Goal: Communication & Community: Participate in discussion

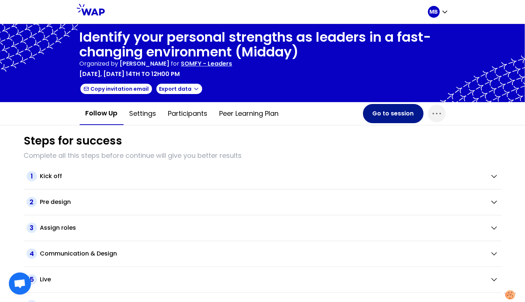
click at [389, 116] on button "Go to session" at bounding box center [393, 113] width 61 height 19
click at [209, 65] on p "SOMFY - Leaders" at bounding box center [206, 63] width 51 height 9
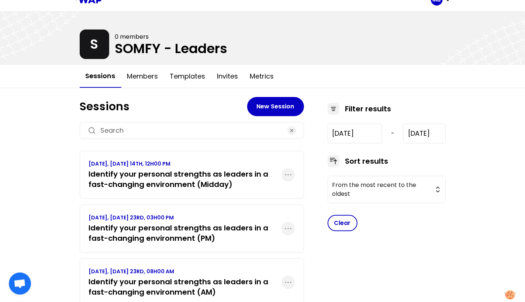
scroll to position [20, 0]
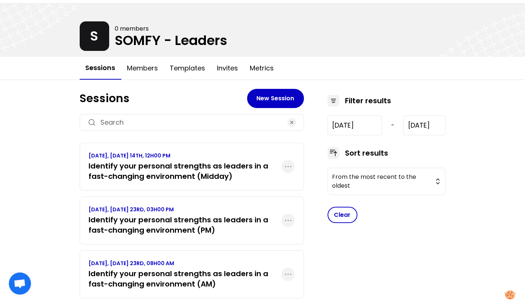
click at [220, 230] on h3 "Identify your personal strengths as leaders in a fast-changing environment (PM)" at bounding box center [185, 225] width 193 height 21
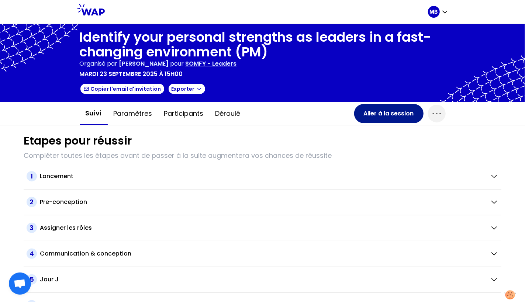
click at [378, 118] on button "Aller à la session" at bounding box center [388, 113] width 69 height 19
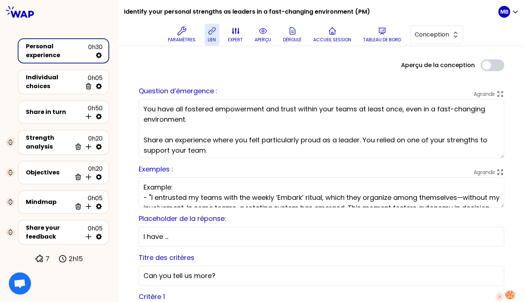
click at [208, 31] on icon at bounding box center [212, 31] width 9 height 9
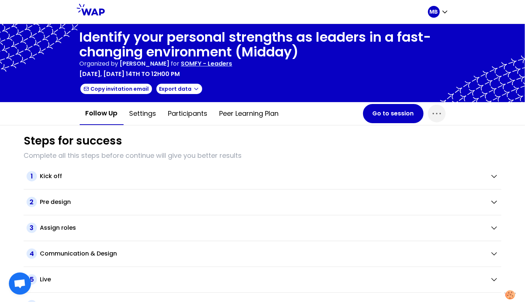
click at [232, 64] on p "SOMFY - Leaders" at bounding box center [206, 63] width 51 height 9
click at [389, 117] on button "Go to session" at bounding box center [393, 113] width 61 height 19
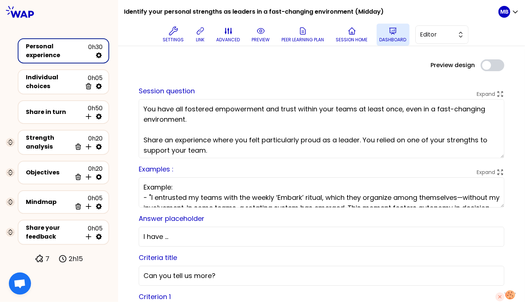
click at [396, 33] on icon at bounding box center [393, 31] width 9 height 9
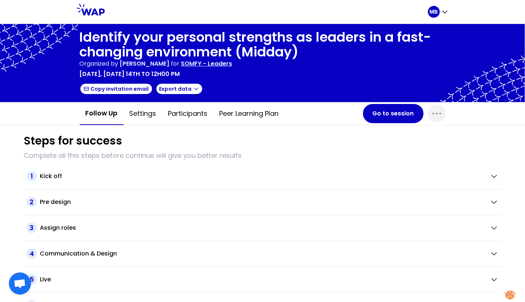
click at [225, 64] on p "SOMFY - Leaders" at bounding box center [206, 63] width 51 height 9
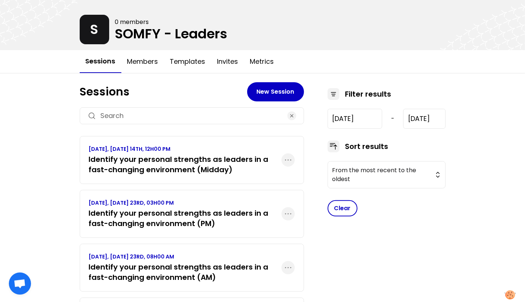
scroll to position [28, 0]
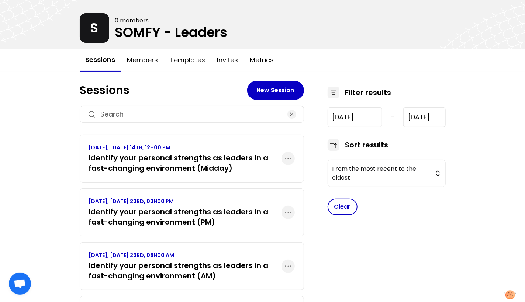
click at [224, 216] on h3 "Identify your personal strengths as leaders in a fast-changing environment (PM)" at bounding box center [185, 217] width 193 height 21
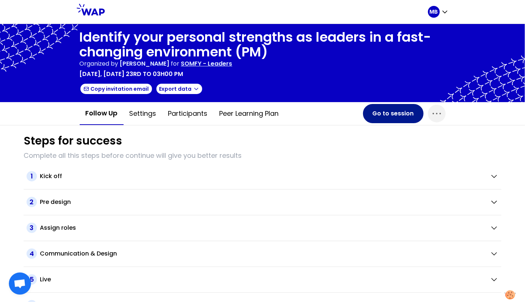
click at [373, 117] on button "Go to session" at bounding box center [393, 113] width 61 height 19
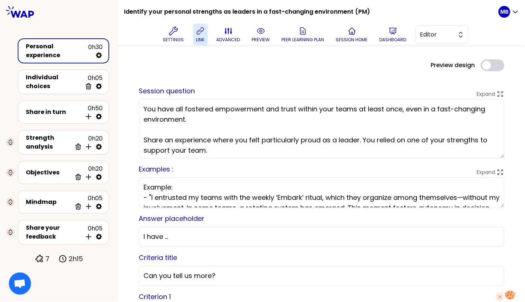
click at [196, 34] on icon at bounding box center [200, 31] width 9 height 9
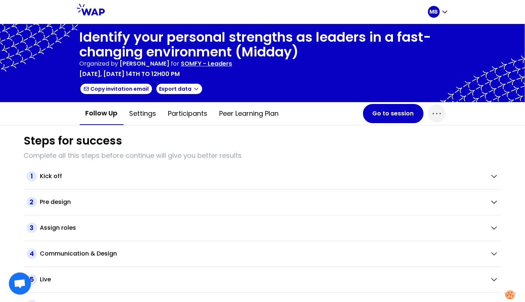
click at [227, 66] on p "SOMFY - Leaders" at bounding box center [206, 63] width 51 height 9
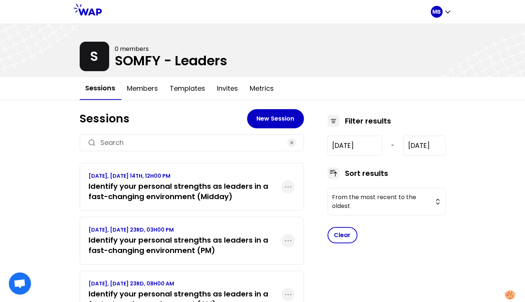
click at [212, 195] on h3 "Identify your personal strengths as leaders in a fast-changing environment (Mid…" at bounding box center [185, 191] width 193 height 21
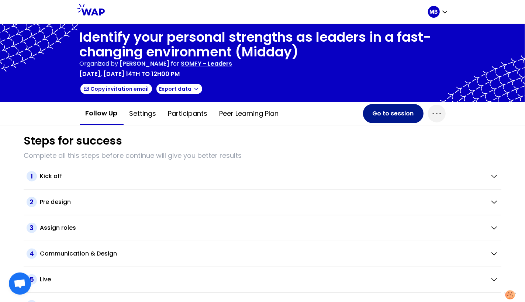
click at [380, 115] on button "Go to session" at bounding box center [393, 113] width 61 height 19
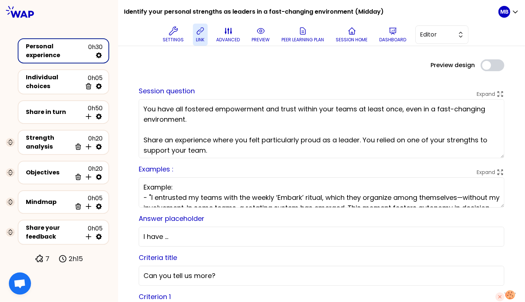
click at [196, 31] on icon at bounding box center [200, 31] width 9 height 9
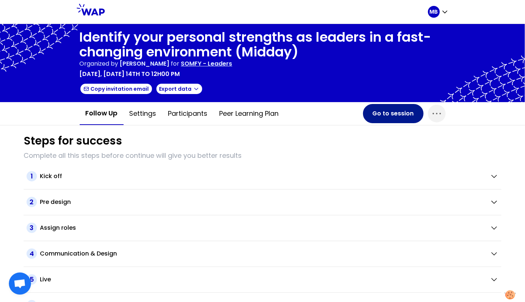
click at [399, 117] on button "Go to session" at bounding box center [393, 113] width 61 height 19
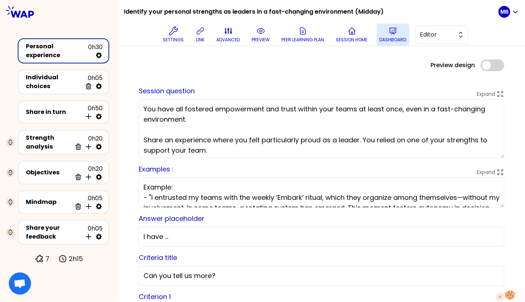
click at [390, 32] on icon at bounding box center [393, 31] width 9 height 9
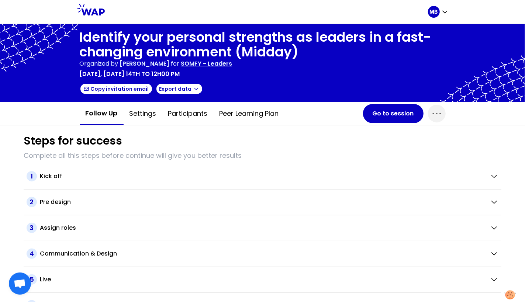
click at [221, 65] on p "SOMFY - Leaders" at bounding box center [206, 63] width 51 height 9
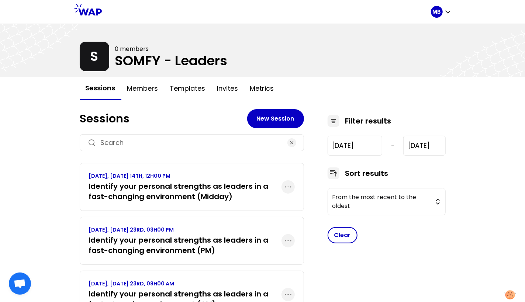
click at [252, 187] on h3 "Identify your personal strengths as leaders in a fast-changing environment (Mid…" at bounding box center [185, 191] width 193 height 21
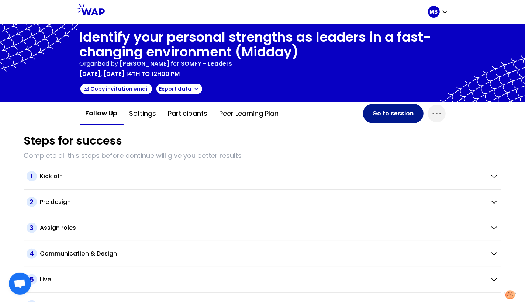
click at [378, 114] on button "Go to session" at bounding box center [393, 113] width 61 height 19
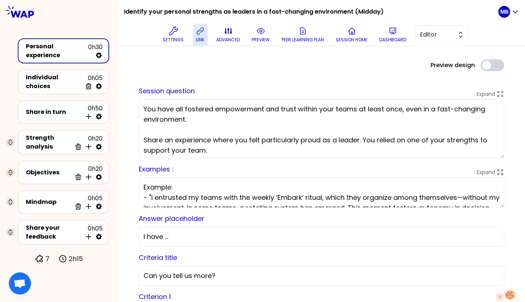
click at [201, 38] on p "link" at bounding box center [200, 40] width 8 height 6
click at [204, 35] on button "link" at bounding box center [200, 35] width 15 height 22
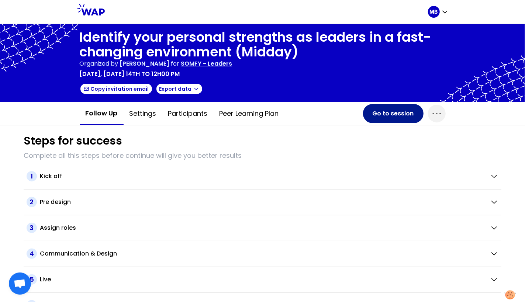
click at [382, 117] on button "Go to session" at bounding box center [393, 113] width 61 height 19
click at [378, 116] on button "Go to session" at bounding box center [393, 113] width 61 height 19
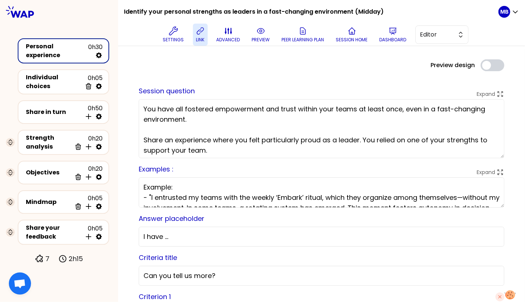
click at [197, 30] on icon at bounding box center [200, 31] width 9 height 9
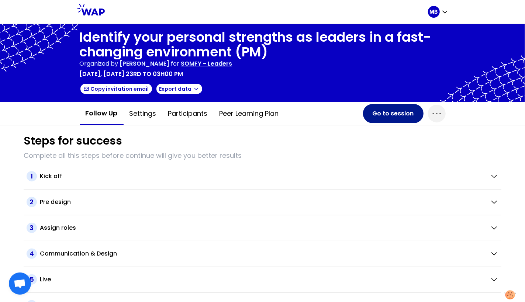
click at [379, 115] on button "Go to session" at bounding box center [393, 113] width 61 height 19
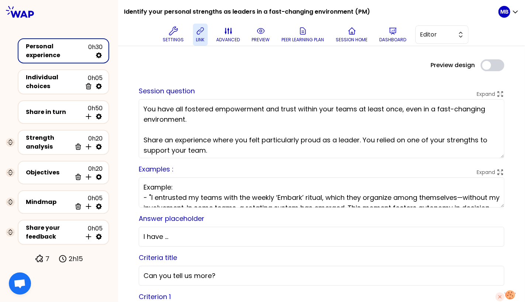
click at [199, 31] on icon at bounding box center [200, 31] width 9 height 9
click at [200, 35] on icon at bounding box center [200, 31] width 9 height 9
click at [196, 32] on icon at bounding box center [200, 31] width 9 height 9
